Goal: Find specific page/section: Find specific page/section

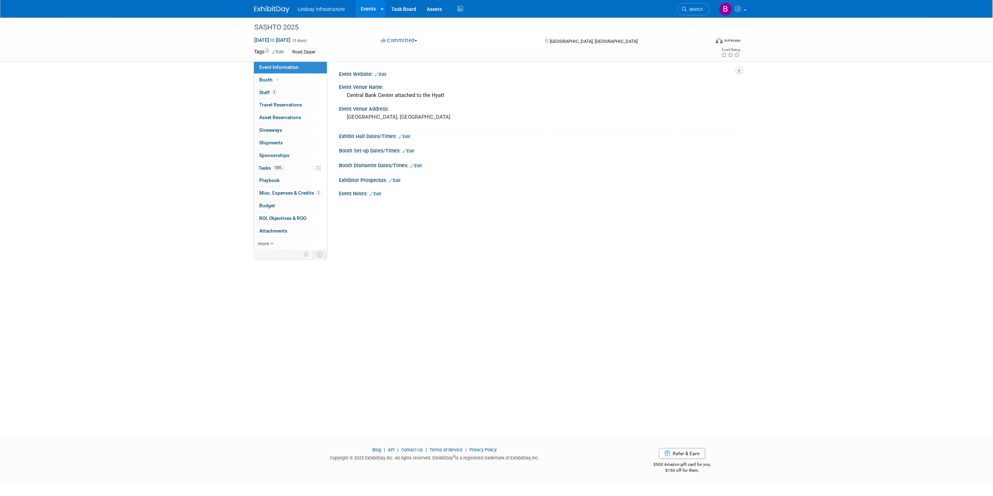
click at [372, 4] on link "Events" at bounding box center [368, 9] width 26 height 18
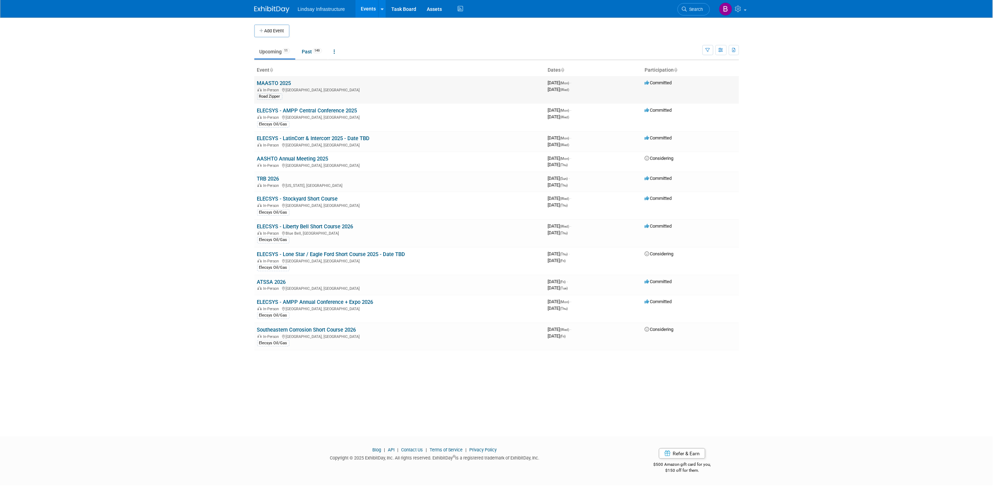
click at [272, 85] on link "MAASTO 2025" at bounding box center [274, 83] width 34 height 6
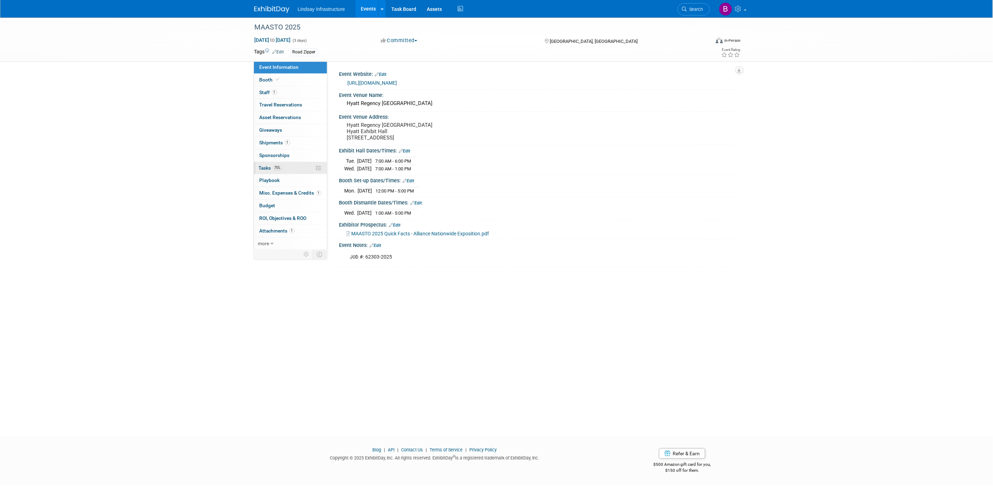
click at [268, 167] on span "Tasks 75%" at bounding box center [271, 168] width 24 height 6
